Goal: Information Seeking & Learning: Find specific fact

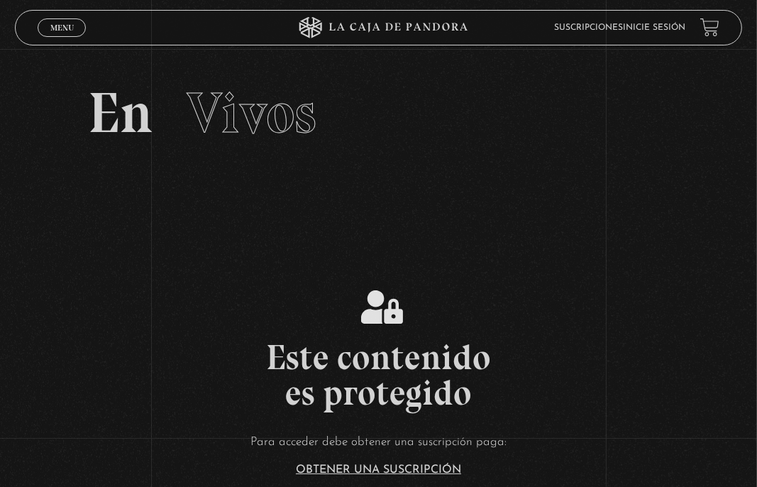
drag, startPoint x: 401, startPoint y: 339, endPoint x: 403, endPoint y: 326, distance: 12.8
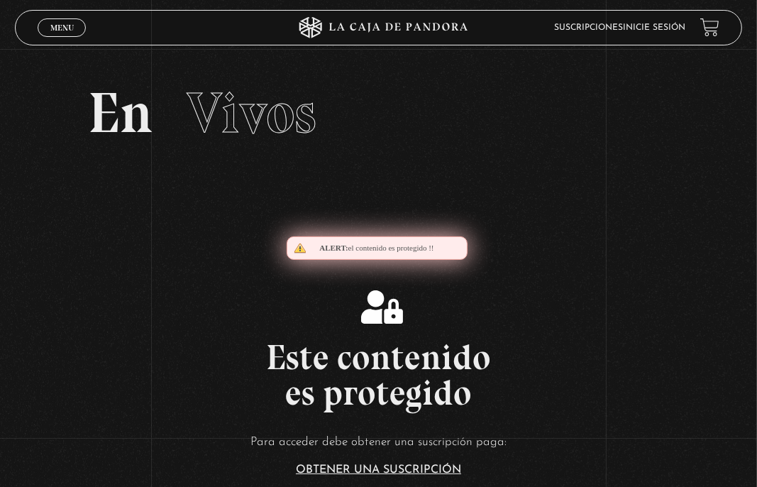
drag, startPoint x: 409, startPoint y: 337, endPoint x: 411, endPoint y: 314, distance: 22.9
click at [409, 318] on div "Este contenido es protegido Para acceder debe obtener una suscripción paga: Obt…" at bounding box center [378, 418] width 757 height 257
drag, startPoint x: 568, startPoint y: 340, endPoint x: 553, endPoint y: 323, distance: 23.2
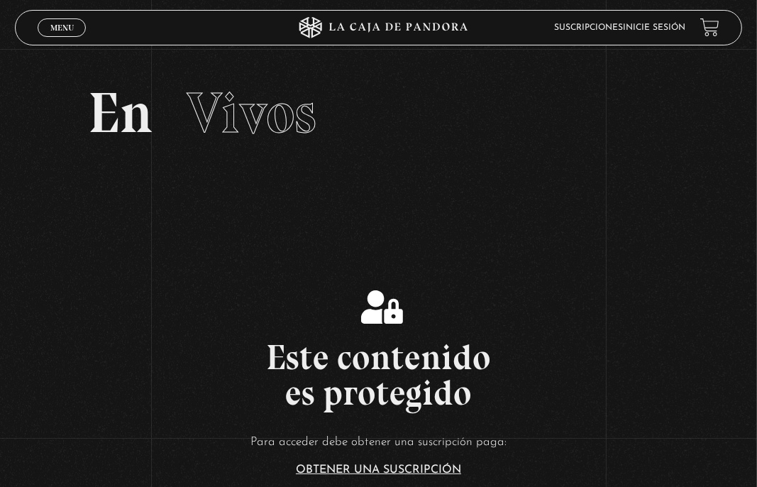
click at [318, 170] on section "En Vivos" at bounding box center [378, 130] width 757 height 163
click at [661, 27] on link "Inicie sesión" at bounding box center [655, 27] width 62 height 9
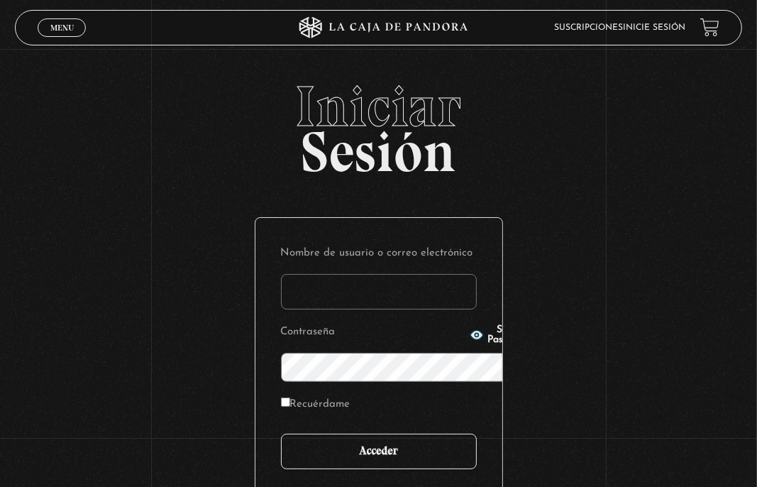
type input "mari.mz.2596@gmail.com"
click at [378, 433] on input "Acceder" at bounding box center [379, 450] width 196 height 35
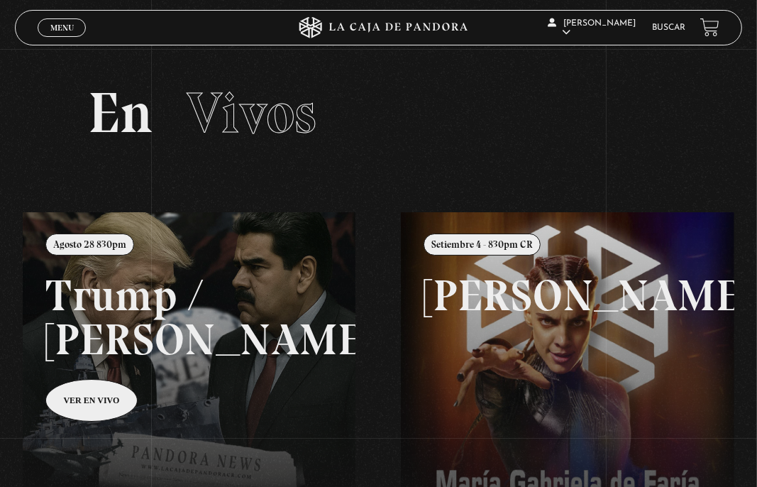
click at [72, 35] on span "Cerrar" at bounding box center [61, 40] width 33 height 10
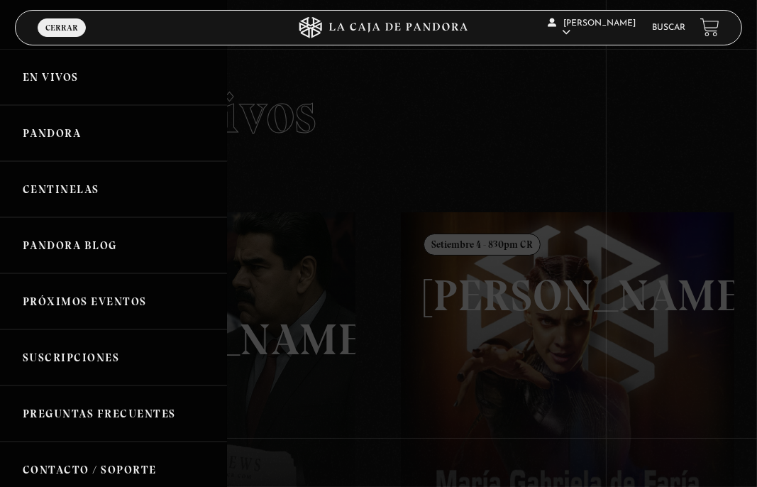
drag, startPoint x: 418, startPoint y: 103, endPoint x: 435, endPoint y: 80, distance: 28.4
click at [420, 101] on div at bounding box center [378, 243] width 757 height 487
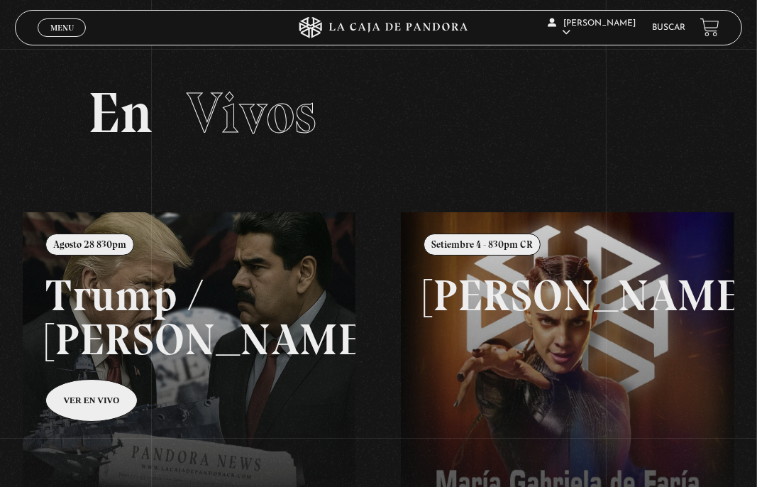
click at [65, 27] on span "Menu" at bounding box center [61, 27] width 23 height 9
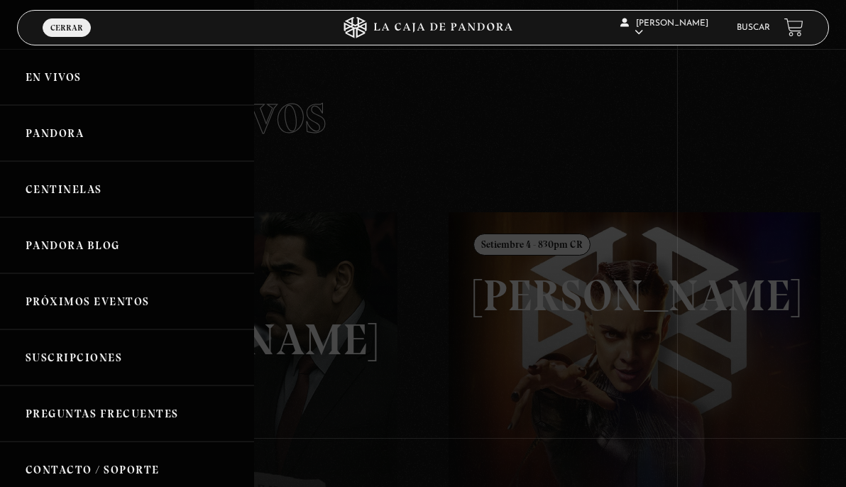
click at [746, 24] on link "Buscar" at bounding box center [752, 27] width 33 height 9
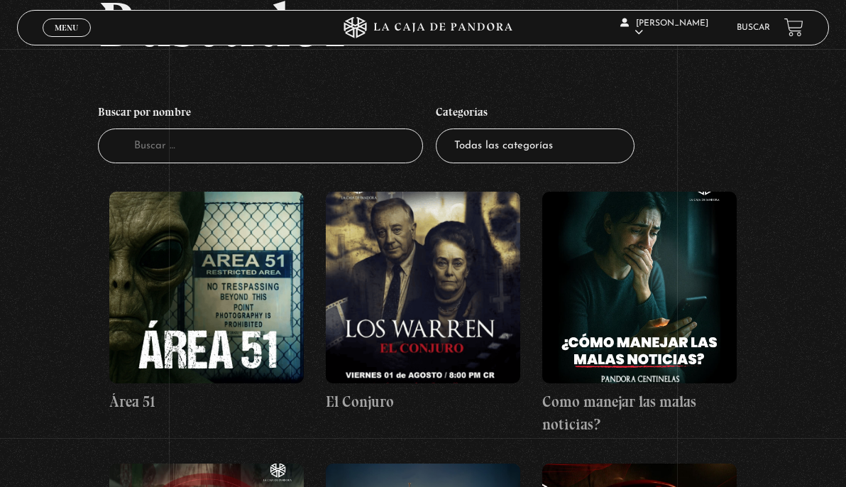
scroll to position [117, 0]
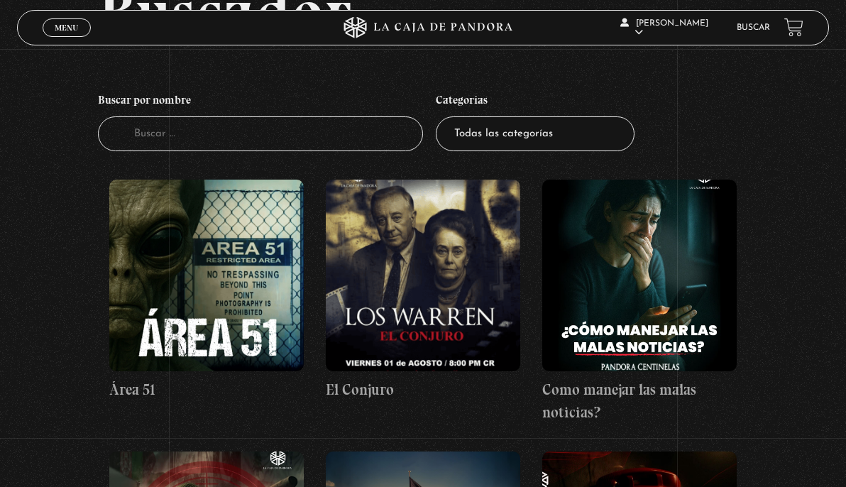
click at [336, 139] on input "Buscador" at bounding box center [260, 133] width 325 height 35
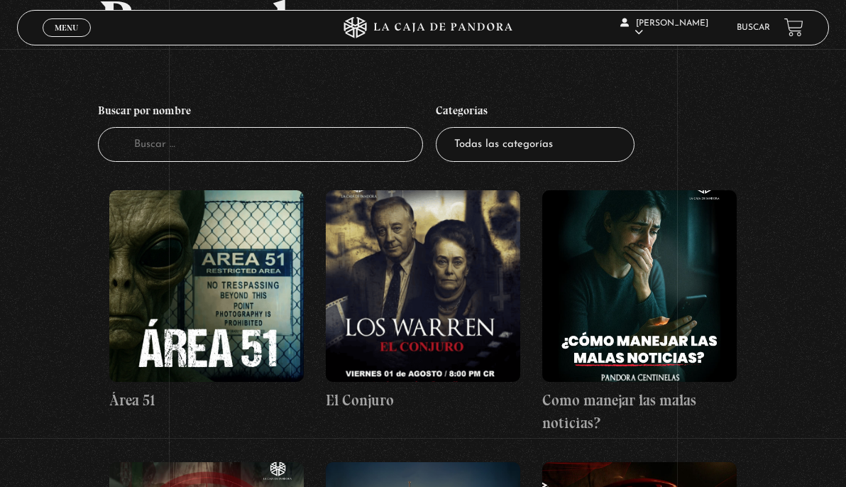
scroll to position [79, 0]
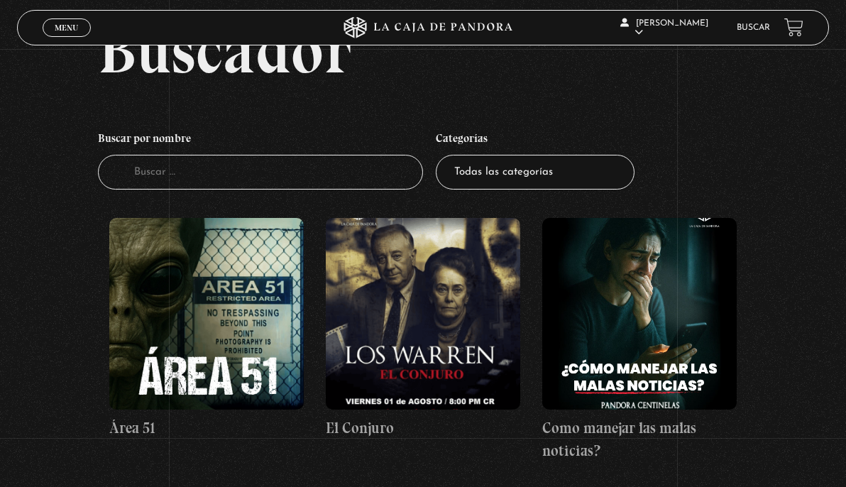
click at [308, 150] on h4 "Buscar por nombre" at bounding box center [260, 140] width 325 height 30
click at [309, 170] on input "Buscador" at bounding box center [260, 172] width 325 height 35
type input "300"
click at [140, 172] on input "300" at bounding box center [260, 172] width 325 height 35
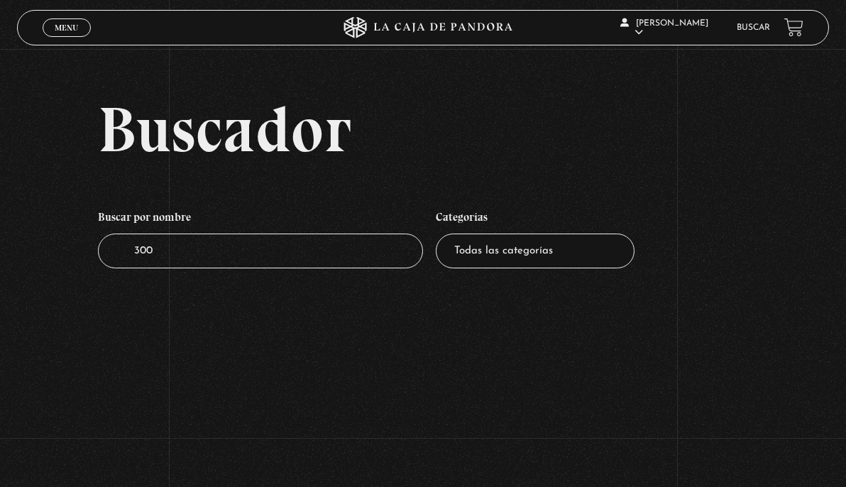
click at [140, 250] on input "300" at bounding box center [260, 250] width 325 height 35
type input "300"
click at [158, 252] on input "300" at bounding box center [260, 250] width 325 height 35
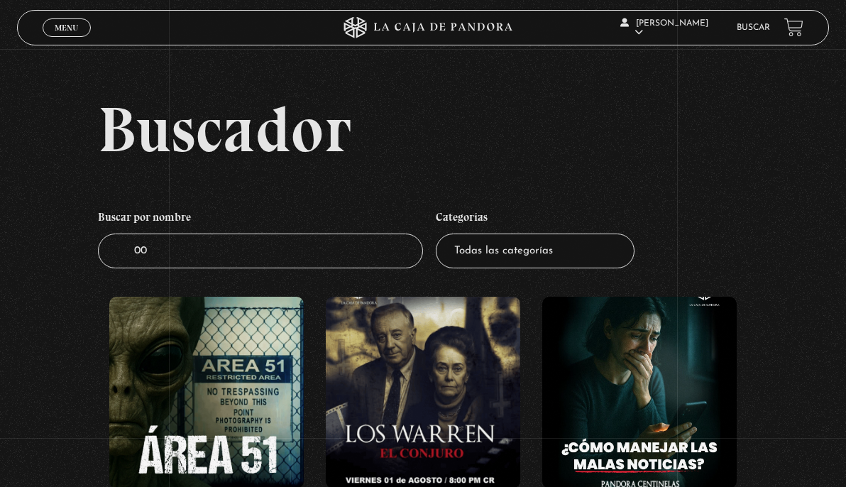
click at [170, 254] on input "00" at bounding box center [260, 250] width 325 height 35
drag, startPoint x: 164, startPoint y: 255, endPoint x: 122, endPoint y: 250, distance: 42.2
click at [118, 253] on input "0" at bounding box center [260, 250] width 325 height 35
type input "3"
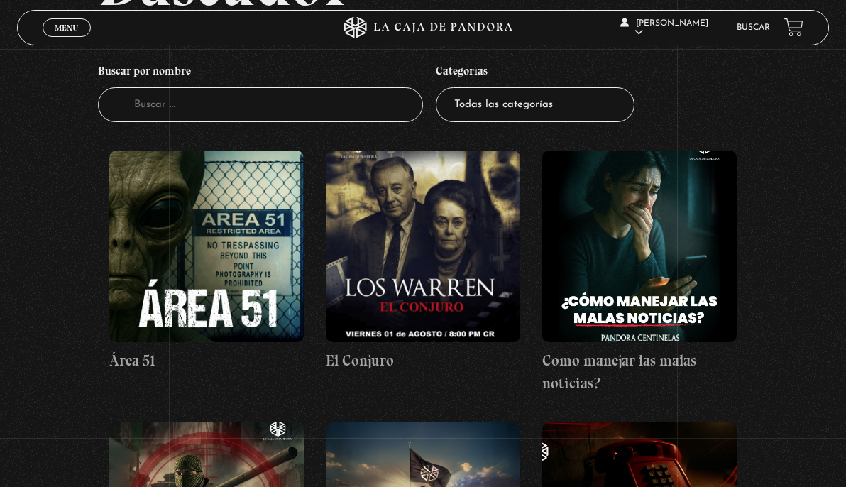
scroll to position [106, 0]
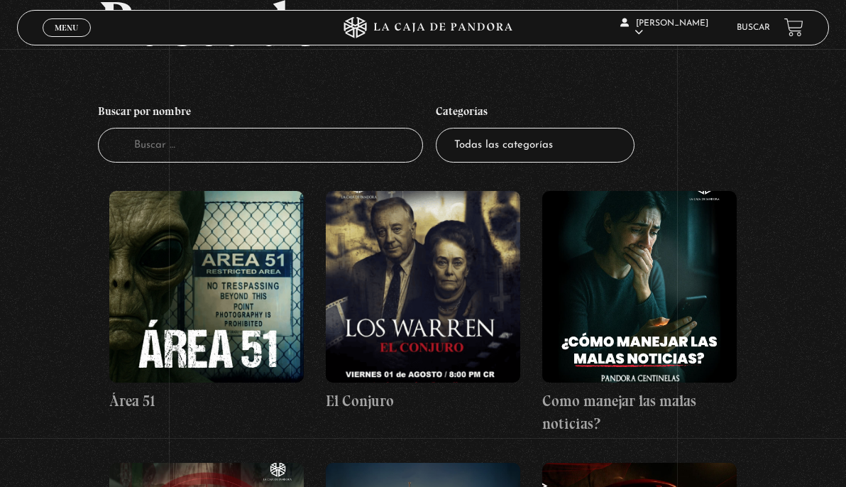
click at [260, 158] on input "Buscador" at bounding box center [260, 145] width 325 height 35
type input "3:00"
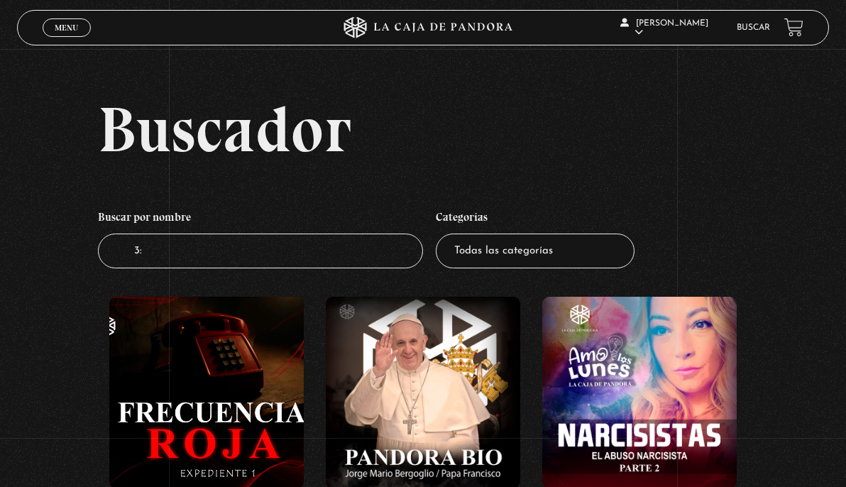
click at [178, 261] on input "3:" at bounding box center [260, 250] width 325 height 35
type input "3:00"
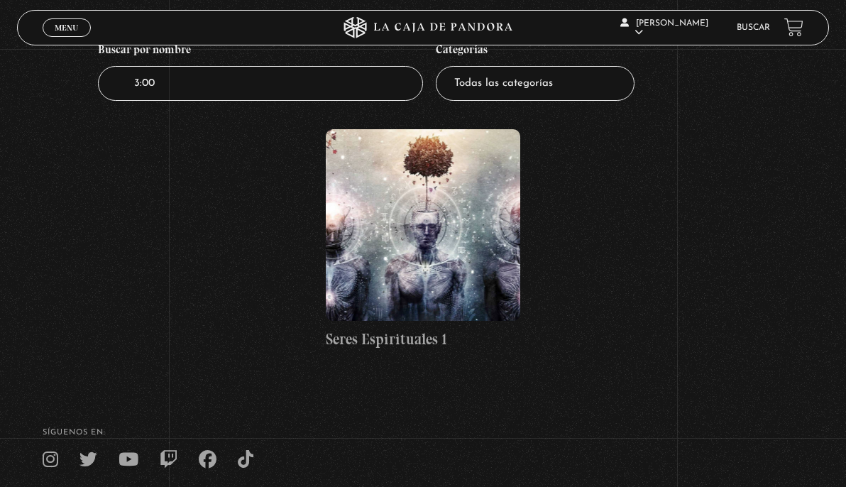
scroll to position [153, 0]
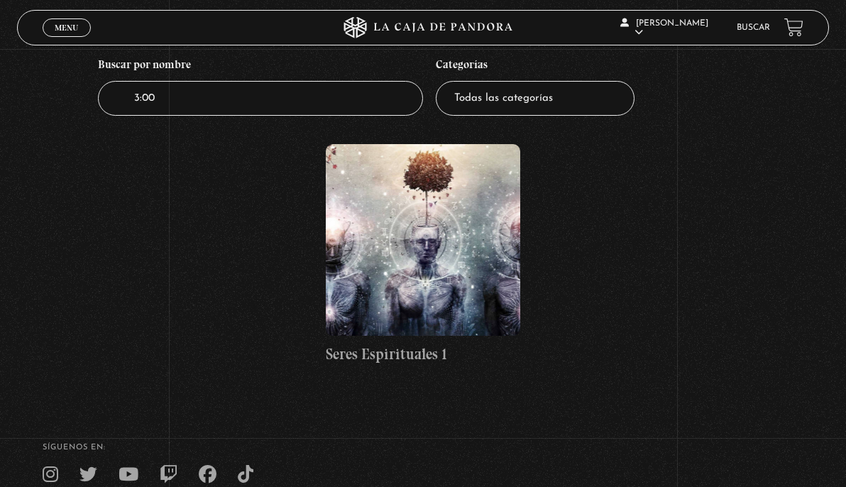
click at [380, 299] on figure at bounding box center [423, 240] width 195 height 192
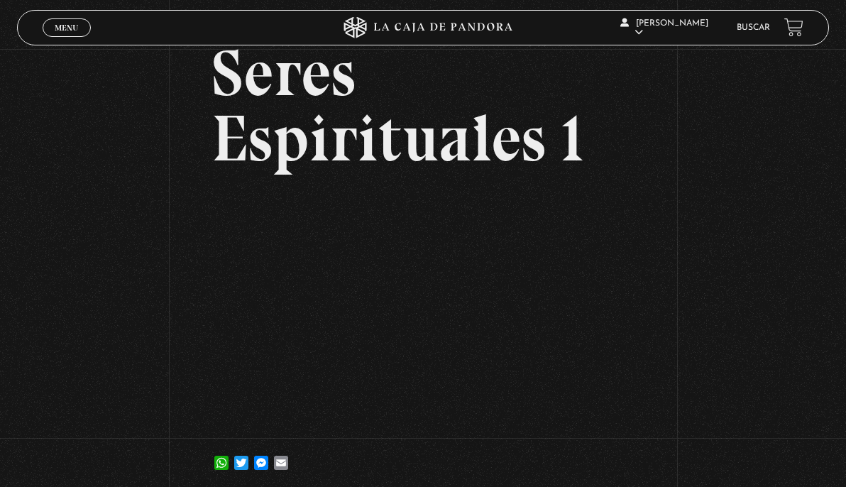
scroll to position [123, 0]
